Goal: Complete application form

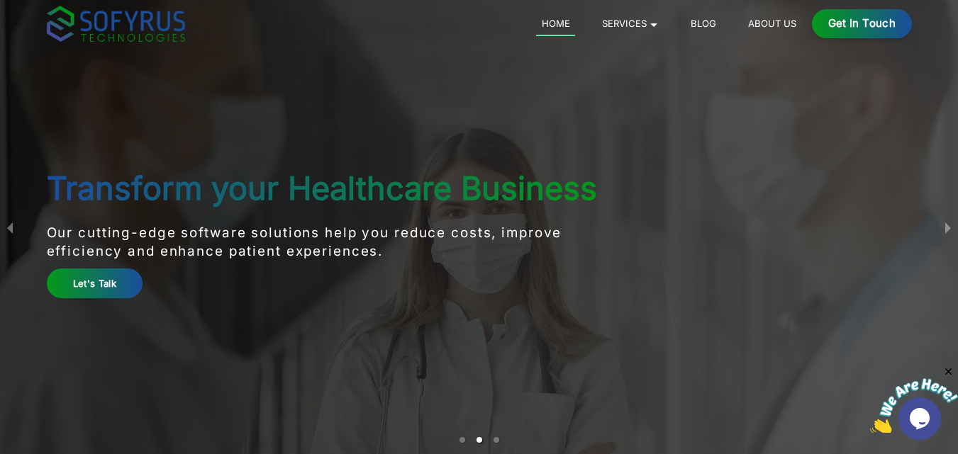
click at [872, 27] on div "Get in Touch" at bounding box center [862, 23] width 100 height 29
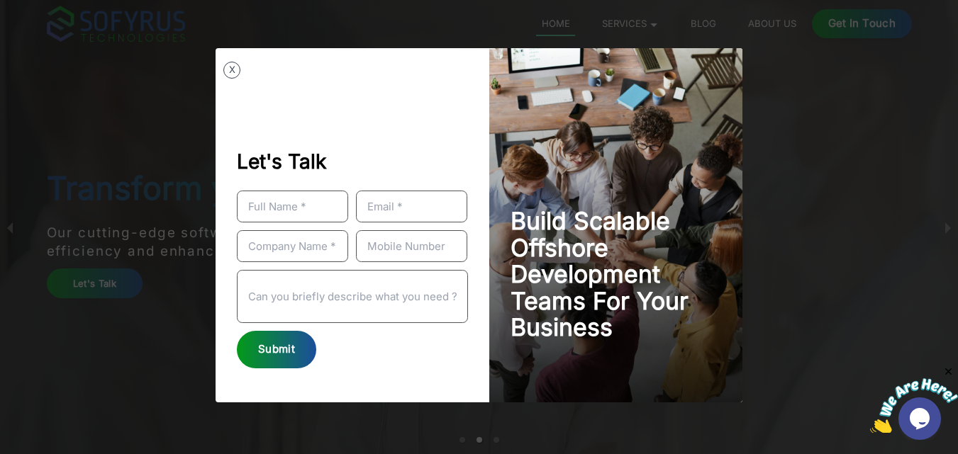
click at [325, 209] on input "Example Modal" at bounding box center [292, 207] width 111 height 32
click at [389, 359] on form "Submit" at bounding box center [353, 280] width 232 height 178
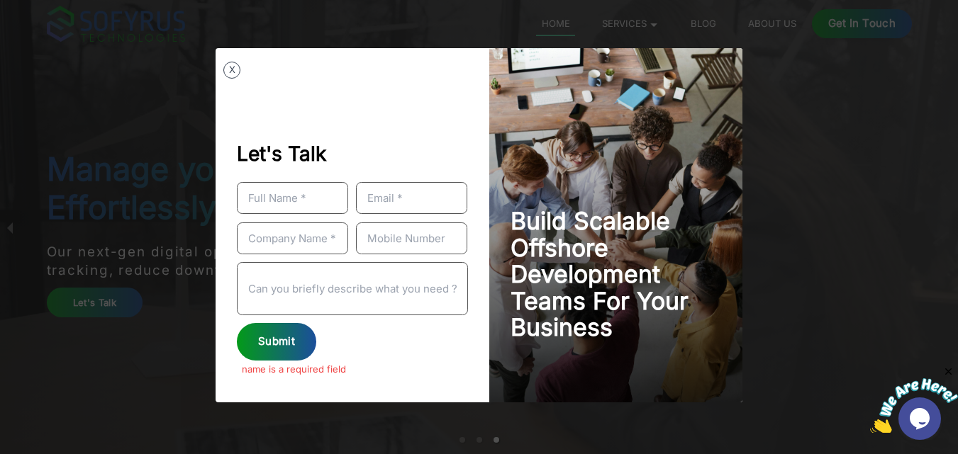
click at [386, 302] on input "Example Modal" at bounding box center [353, 288] width 232 height 53
click at [307, 252] on input "Example Modal" at bounding box center [292, 239] width 111 height 32
click at [378, 242] on input "Example Modal" at bounding box center [411, 239] width 111 height 32
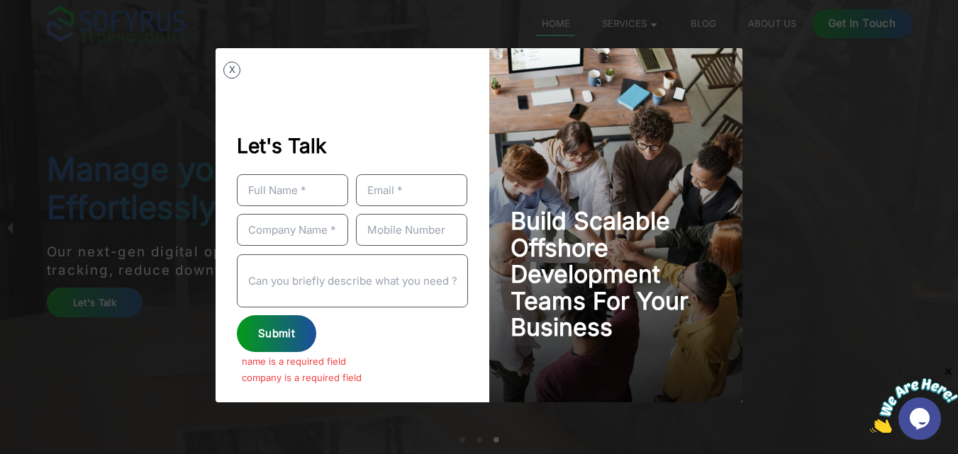
click at [303, 242] on input "Example Modal" at bounding box center [292, 230] width 111 height 32
click at [436, 225] on input "Example Modal" at bounding box center [411, 230] width 111 height 32
click at [332, 224] on input "Example Modal" at bounding box center [292, 230] width 111 height 32
click at [403, 231] on input "Example Modal" at bounding box center [411, 230] width 111 height 32
click at [292, 231] on input "Example Modal" at bounding box center [292, 230] width 111 height 32
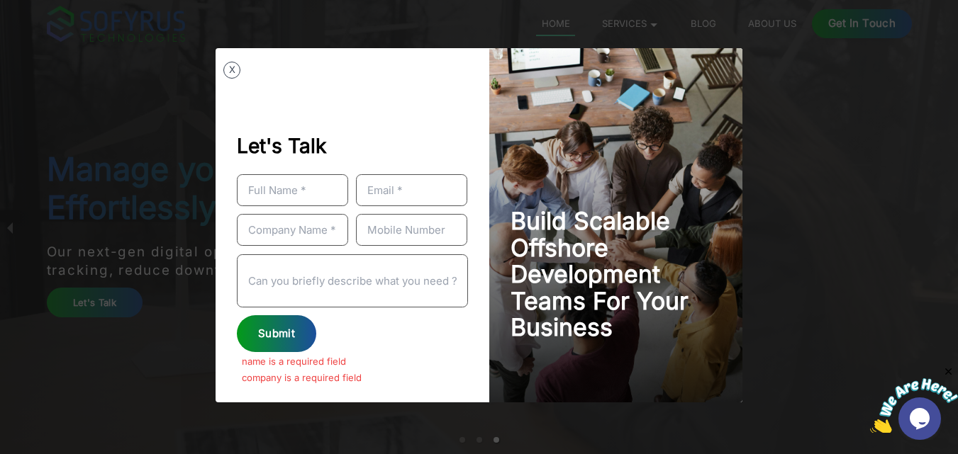
type input "Ayzenn Technologies"
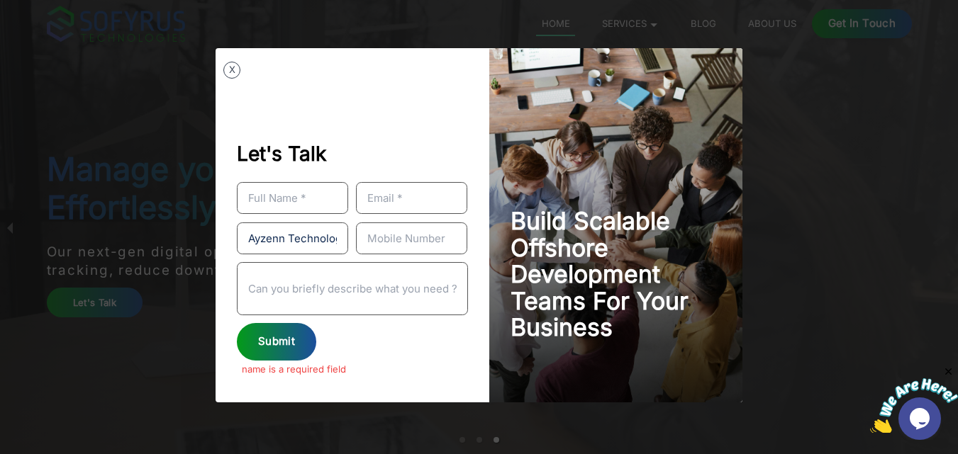
click at [405, 233] on input "Example Modal" at bounding box center [411, 239] width 111 height 32
type input "0566211529"
click at [391, 284] on input "Example Modal" at bounding box center [353, 288] width 232 height 53
click at [303, 193] on input "Example Modal" at bounding box center [292, 198] width 111 height 32
type input "[PERSON_NAME]"
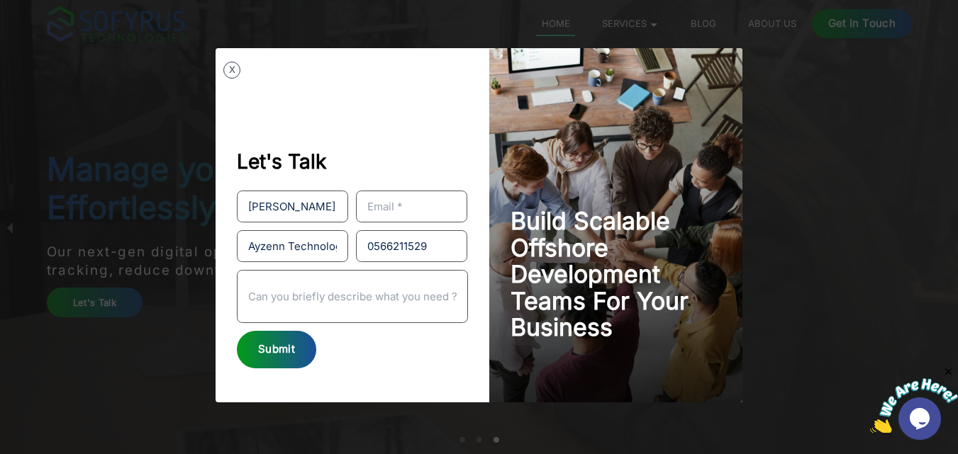
click at [403, 202] on input "Example Modal" at bounding box center [411, 207] width 111 height 32
type input "[EMAIL_ADDRESS][DOMAIN_NAME]"
click at [361, 303] on input "Example Modal" at bounding box center [353, 296] width 232 height 53
paste input "Dear Hiring Team, My name is [PERSON_NAME], and I am currently residing in [GEO…"
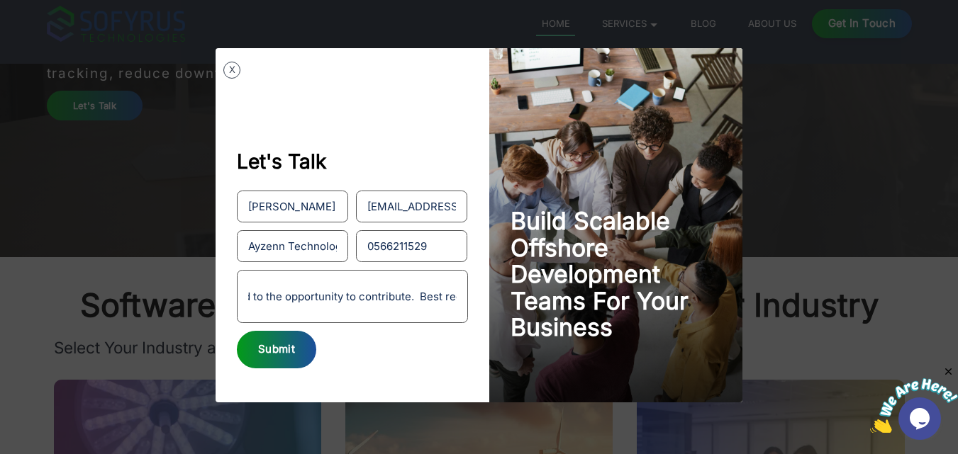
scroll to position [213, 0]
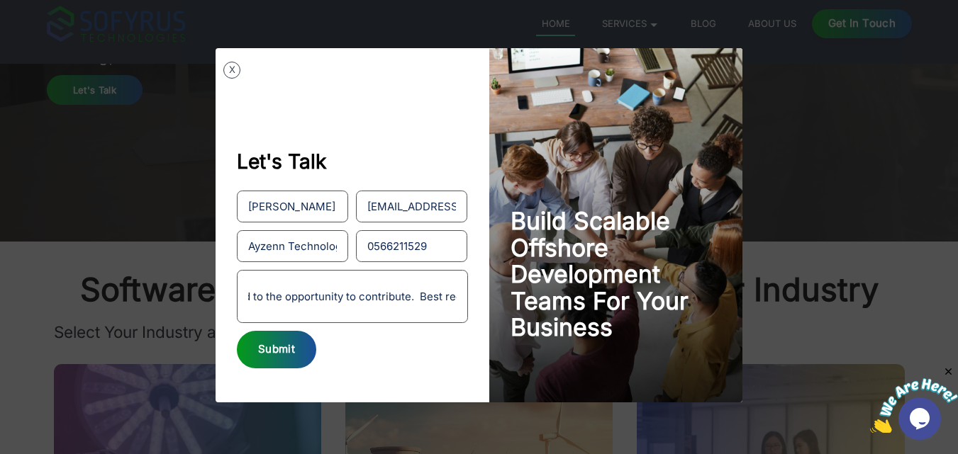
type input "Dear Hiring Team, My name is [PERSON_NAME], and I am currently residing in [GEO…"
click at [271, 363] on div "Submit" at bounding box center [276, 350] width 79 height 38
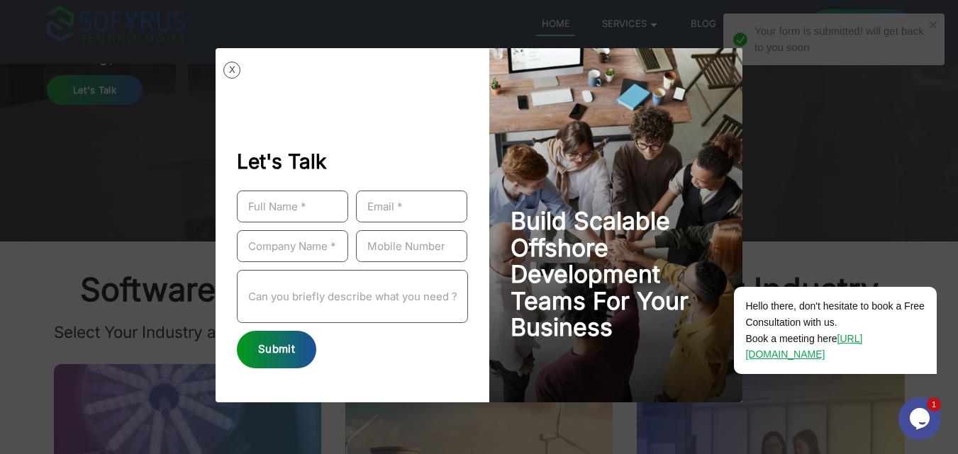
click at [240, 66] on div "X" at bounding box center [231, 70] width 17 height 17
